Goal: Communication & Community: Connect with others

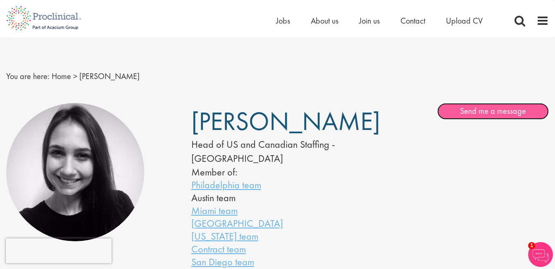
click at [485, 109] on link "Send me a message" at bounding box center [493, 111] width 112 height 17
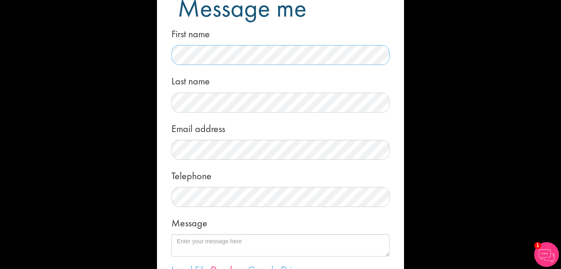
scroll to position [83, 0]
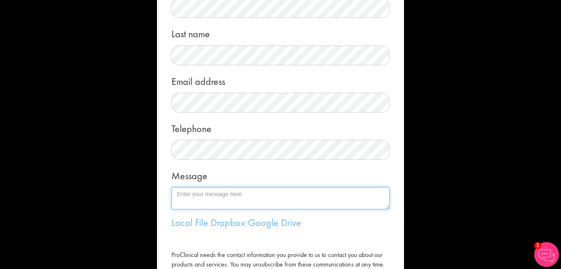
click at [203, 199] on textarea "Message" at bounding box center [280, 198] width 218 height 22
type textarea "Dear Sir/ Madam, It is with great pleasure that we extend this formal invitatio…"
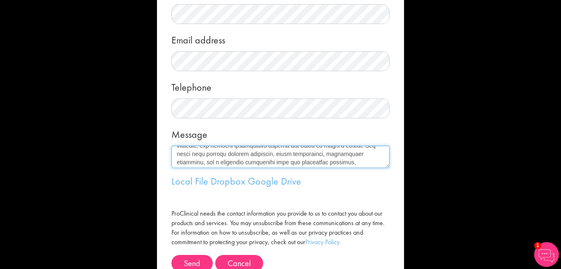
scroll to position [165, 0]
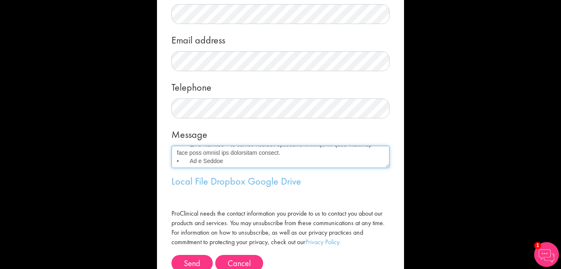
drag, startPoint x: 234, startPoint y: 151, endPoint x: 239, endPoint y: 169, distance: 18.4
click at [239, 169] on form "Message me First name Last name Email address Telephone Message Local File Drop…" at bounding box center [280, 89] width 235 height 401
click at [239, 155] on textarea "Message" at bounding box center [280, 156] width 218 height 22
click at [317, 159] on textarea "Message" at bounding box center [280, 156] width 218 height 22
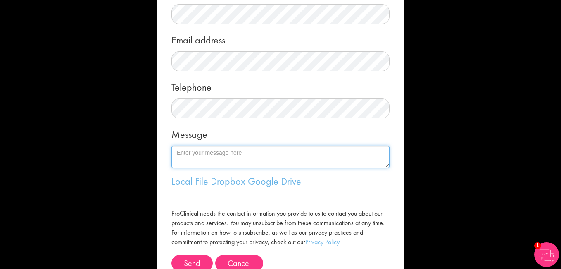
type textarea "Dear Sir/ Madam, It is with great pleasure that we extend this formal invitatio…"
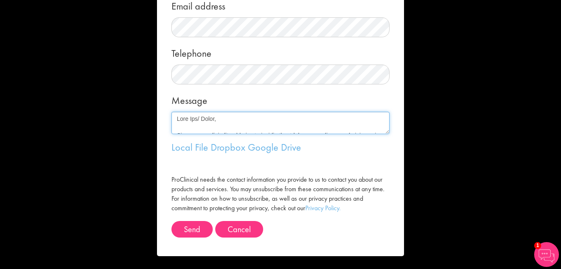
drag, startPoint x: 230, startPoint y: 133, endPoint x: 71, endPoint y: 104, distance: 160.9
click at [71, 104] on div "Message me First name Last name Email address Telephone Message Local File Drop…" at bounding box center [280, 134] width 561 height 269
paste textarea "“Now this year, the “5th World Congress on Gynecology, Obstetrics & Women’s Hea…"
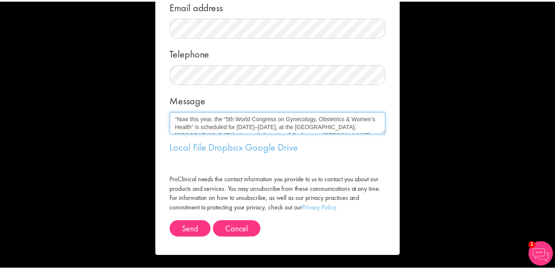
scroll to position [162, 0]
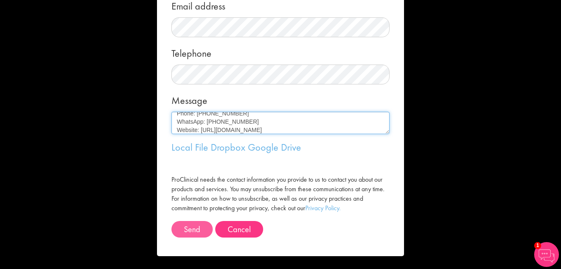
type textarea "“Now this year, the “5th World Congress on Gynecology, Obstetrics & Women’s Hea…"
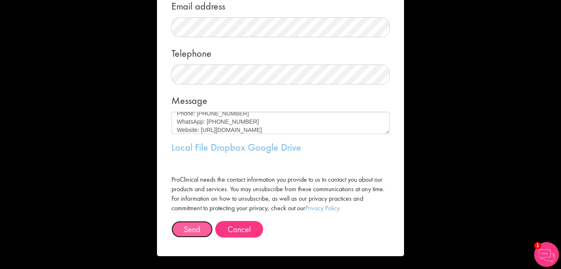
click at [192, 231] on button "Send" at bounding box center [191, 229] width 41 height 17
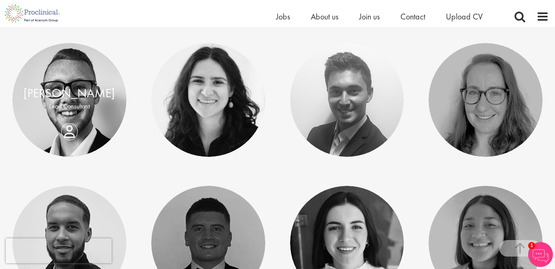
scroll to position [2107, 0]
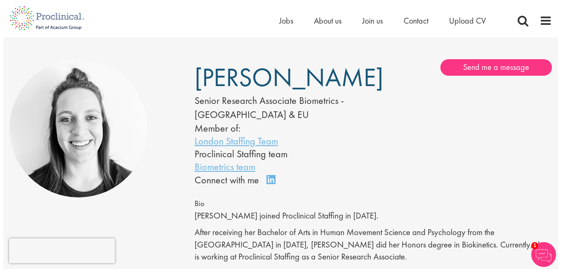
scroll to position [41, 0]
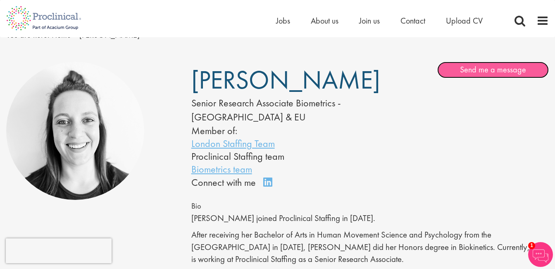
click at [510, 68] on link "Send me a message" at bounding box center [493, 70] width 112 height 17
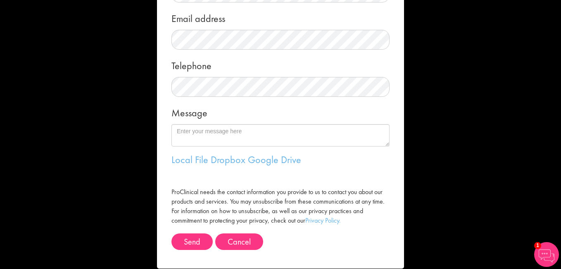
scroll to position [158, 0]
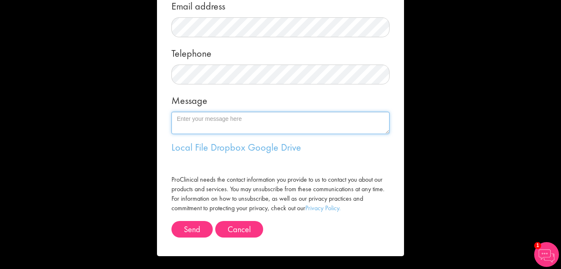
click at [196, 126] on textarea "Message" at bounding box center [280, 123] width 218 height 22
paste textarea "“Now this year, the “5th World Congress on Gynecology, Obstetrics & Women’s Hea…"
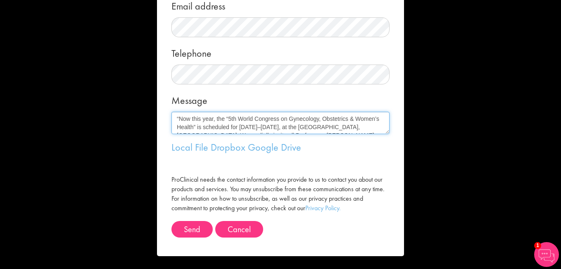
scroll to position [162, 0]
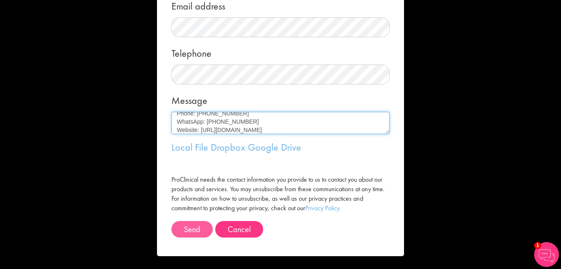
type textarea "“Now this year, the “5th World Congress on Gynecology, Obstetrics & Women’s Hea…"
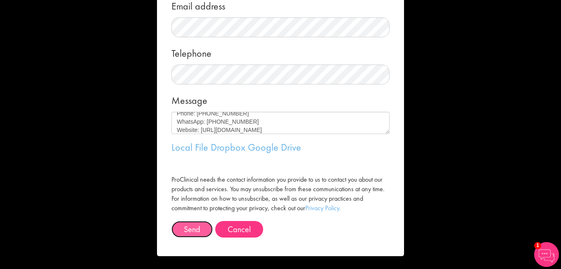
click at [193, 228] on button "Send" at bounding box center [191, 229] width 41 height 17
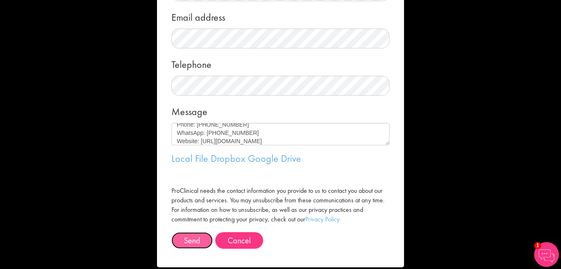
scroll to position [158, 0]
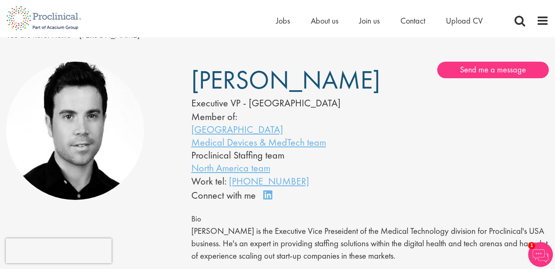
drag, startPoint x: 307, startPoint y: 204, endPoint x: 229, endPoint y: 205, distance: 78.1
click at [229, 188] on div "Work tel: +1 (628)-220-4276" at bounding box center [268, 181] width 154 height 14
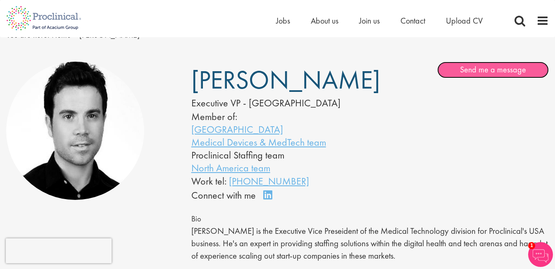
click at [471, 65] on link "Send me a message" at bounding box center [493, 70] width 112 height 17
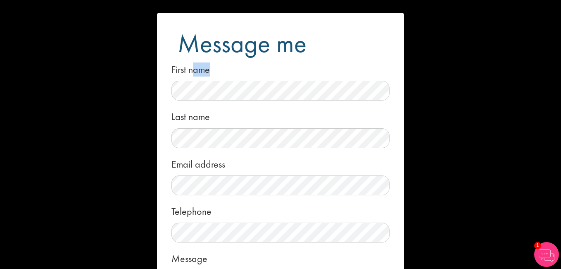
click at [196, 83] on div "First name" at bounding box center [280, 79] width 218 height 41
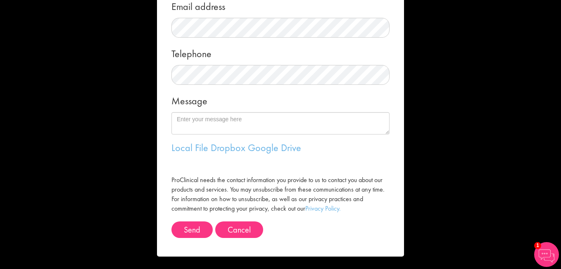
scroll to position [158, 0]
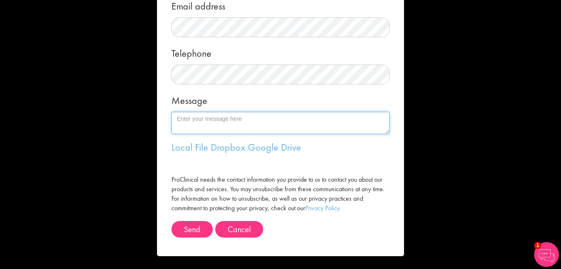
click at [202, 127] on textarea "Message" at bounding box center [280, 123] width 218 height 22
paste textarea "“Now this year, the “5th World Congress on Gynecology, Obstetrics & Women’s Hea…"
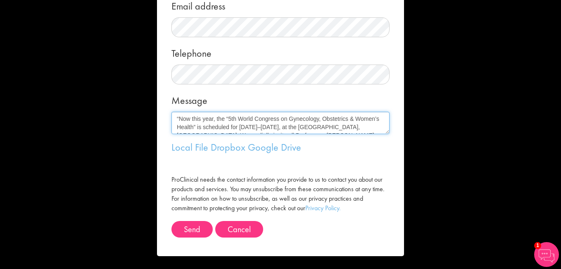
scroll to position [162, 0]
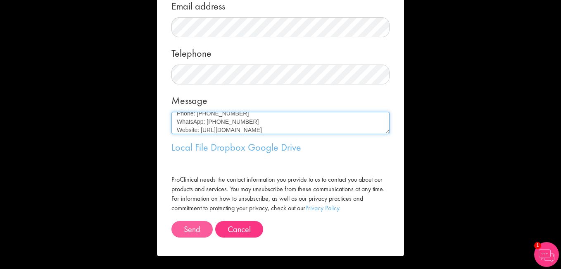
type textarea "“Now this year, the “5th World Congress on Gynecology, Obstetrics & Women’s Hea…"
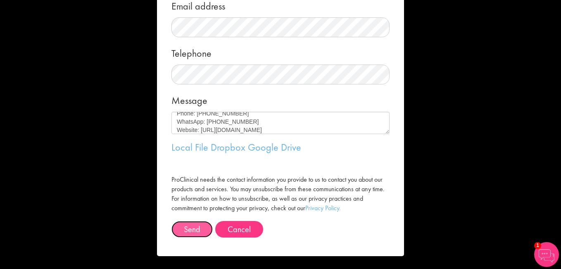
click at [190, 229] on button "Send" at bounding box center [191, 229] width 41 height 17
click at [196, 227] on button "Send" at bounding box center [191, 229] width 41 height 17
click at [190, 227] on button "Send" at bounding box center [191, 229] width 41 height 17
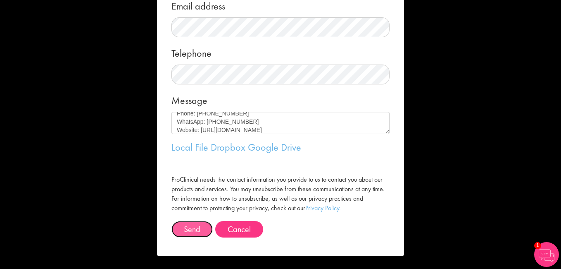
click at [190, 227] on button "Send" at bounding box center [191, 229] width 41 height 17
click at [195, 227] on button "Send" at bounding box center [191, 229] width 41 height 17
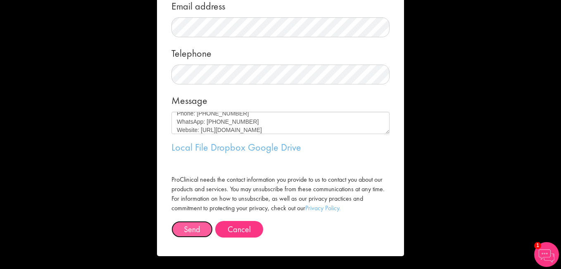
click at [195, 227] on button "Send" at bounding box center [191, 229] width 41 height 17
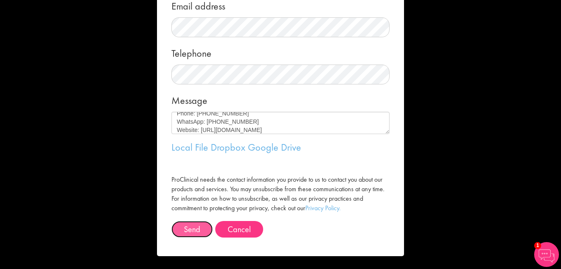
click at [195, 227] on button "Send" at bounding box center [191, 229] width 41 height 17
click at [195, 232] on button "Send" at bounding box center [191, 229] width 41 height 17
click at [195, 233] on button "Send" at bounding box center [191, 229] width 41 height 17
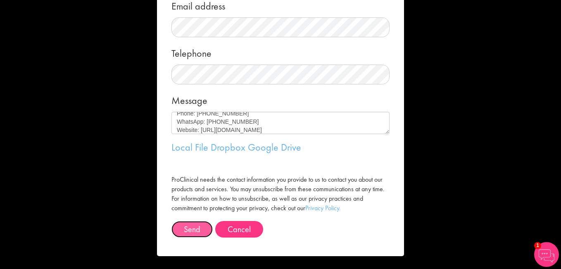
click at [195, 233] on button "Send" at bounding box center [191, 229] width 41 height 17
click at [195, 222] on button "Send" at bounding box center [191, 229] width 41 height 17
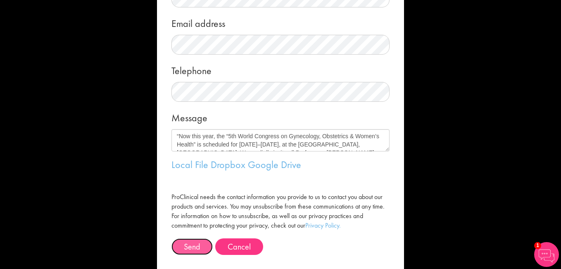
scroll to position [158, 0]
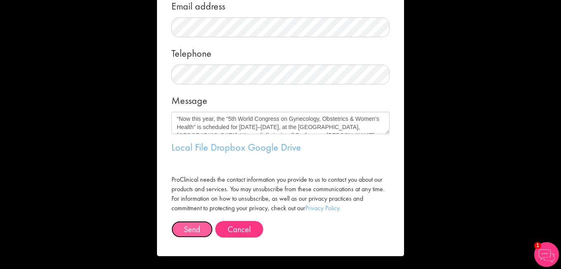
click at [186, 236] on button "Send" at bounding box center [191, 229] width 41 height 17
click at [195, 228] on button "Send" at bounding box center [191, 229] width 41 height 17
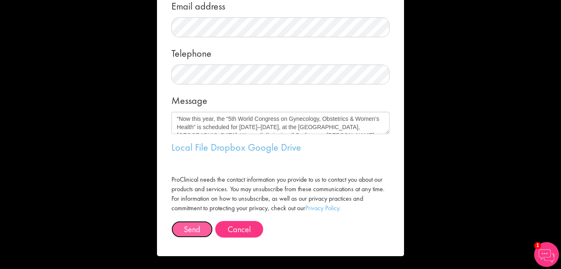
click at [195, 228] on button "Send" at bounding box center [191, 229] width 41 height 17
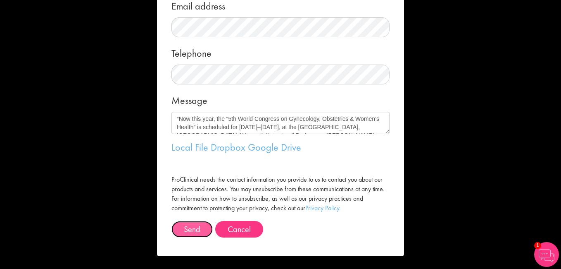
click at [195, 228] on button "Send" at bounding box center [191, 229] width 41 height 17
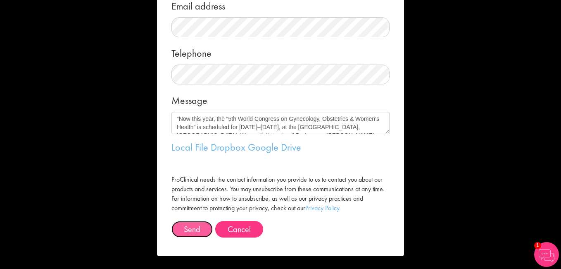
click at [195, 228] on button "Send" at bounding box center [191, 229] width 41 height 17
drag, startPoint x: 195, startPoint y: 228, endPoint x: 190, endPoint y: 231, distance: 5.8
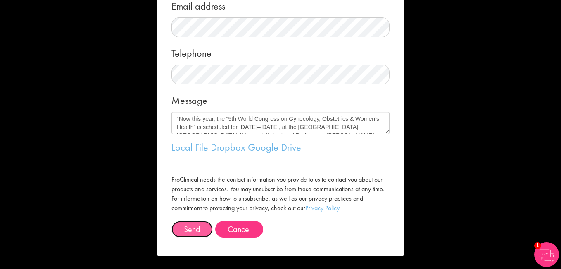
click at [190, 231] on button "Send" at bounding box center [191, 229] width 41 height 17
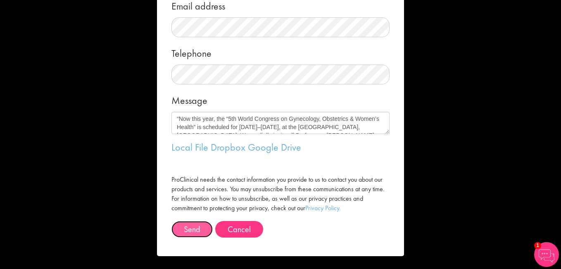
click at [190, 231] on button "Send" at bounding box center [191, 229] width 41 height 17
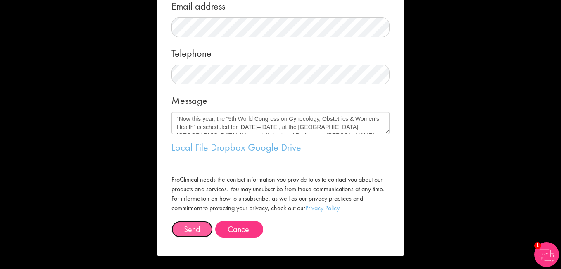
click at [190, 231] on button "Send" at bounding box center [191, 229] width 41 height 17
click at [201, 229] on button "Send" at bounding box center [191, 229] width 41 height 17
click at [188, 226] on button "Send" at bounding box center [191, 229] width 41 height 17
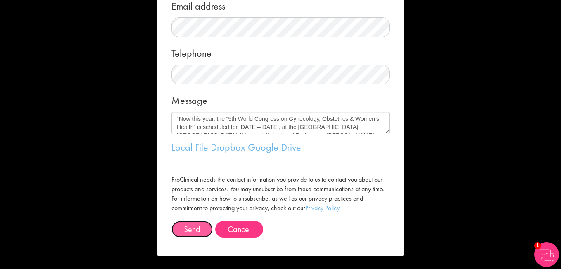
click at [189, 227] on button "Send" at bounding box center [191, 229] width 41 height 17
click at [192, 220] on form "Message me First name Last name Email address Telephone Message Local File Drop…" at bounding box center [280, 55] width 235 height 401
click at [192, 224] on button "Send" at bounding box center [191, 229] width 41 height 17
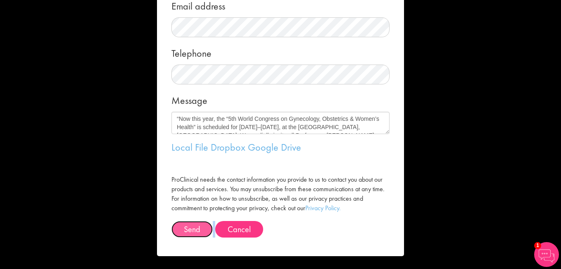
click at [194, 224] on button "Send" at bounding box center [191, 229] width 41 height 17
click at [189, 218] on form "Message me First name Last name Email address Telephone Message Local File Drop…" at bounding box center [280, 55] width 235 height 401
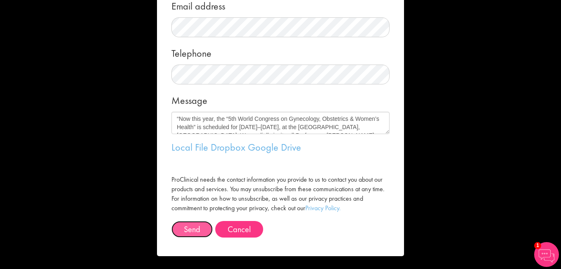
click at [194, 229] on button "Send" at bounding box center [191, 229] width 41 height 17
click at [248, 227] on button "Cancel" at bounding box center [239, 229] width 48 height 17
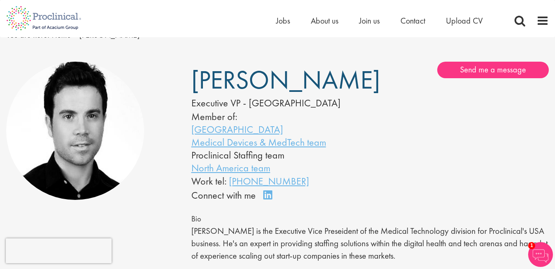
click at [464, 57] on div "Jamie Llewellyn Executive VP - USA Member of: San Francisco Medical Devices & M…" at bounding box center [277, 167] width 555 height 221
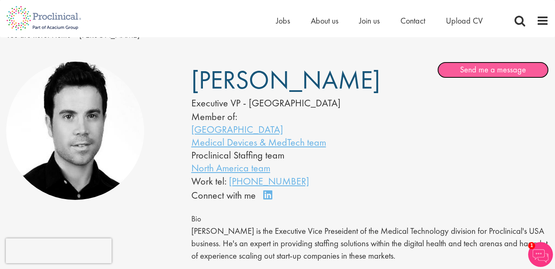
click at [466, 64] on link "Send me a message" at bounding box center [493, 70] width 112 height 17
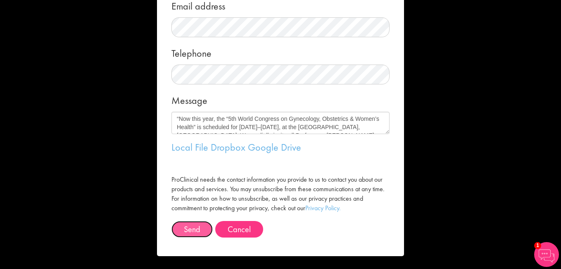
click at [204, 226] on button "Send" at bounding box center [191, 229] width 41 height 17
click at [194, 227] on button "Send" at bounding box center [191, 229] width 41 height 17
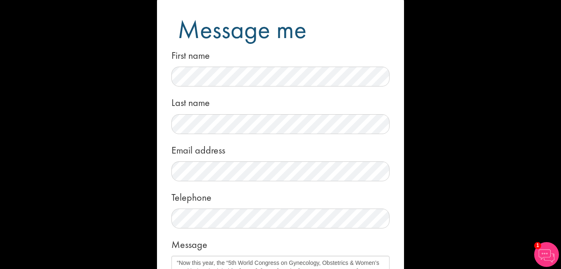
scroll to position [0, 0]
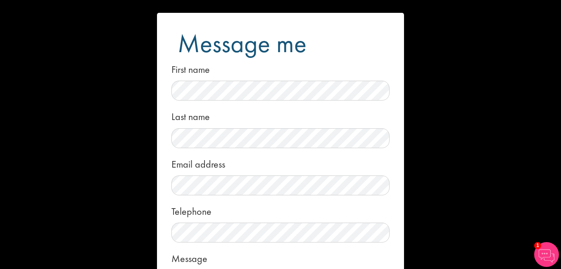
click at [517, 140] on div "Message me First name Last name Email address Telephone Message Local File Drop…" at bounding box center [280, 134] width 561 height 269
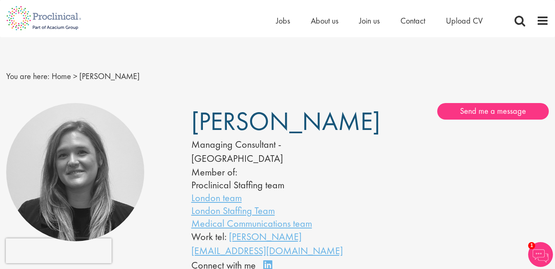
drag, startPoint x: 358, startPoint y: 231, endPoint x: 229, endPoint y: 225, distance: 128.6
click at [229, 225] on div "Kate Dorsey Managing Consultant - Europe Member of: Proclinical Staffing team L…" at bounding box center [277, 187] width 185 height 169
copy div "k.dorsey@proclinical.com Connect on"
click at [224, 89] on div "You are here: Home > Kate Dorsey" at bounding box center [277, 68] width 555 height 62
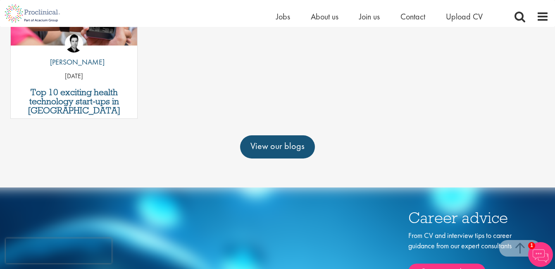
scroll to position [361, 0]
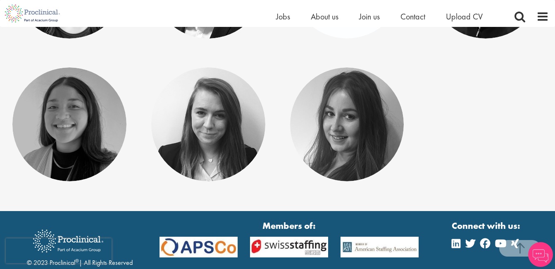
scroll to position [205, 0]
